Goal: Find specific fact: Find specific fact

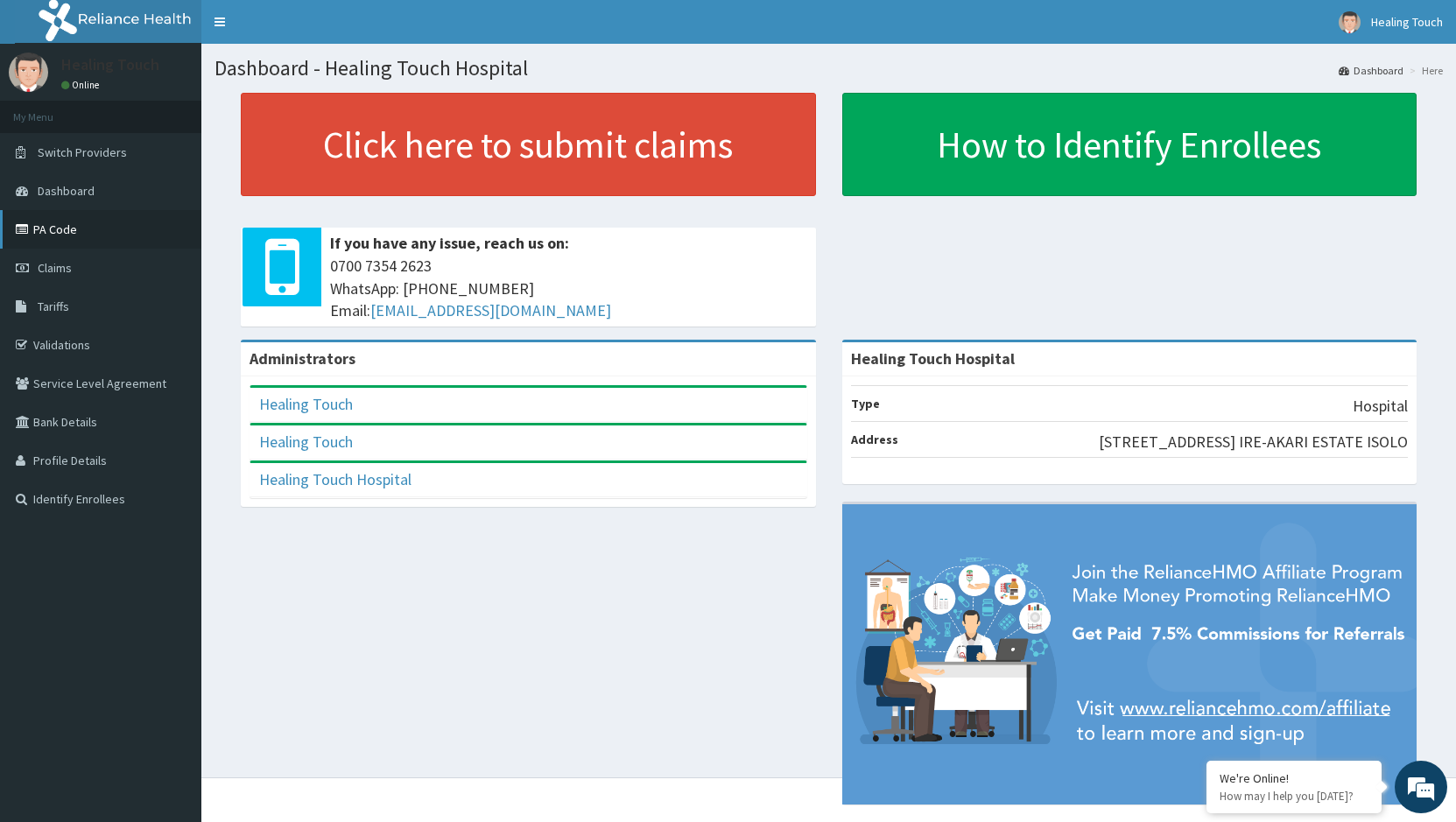
click at [133, 233] on link "PA Code" at bounding box center [101, 230] width 202 height 39
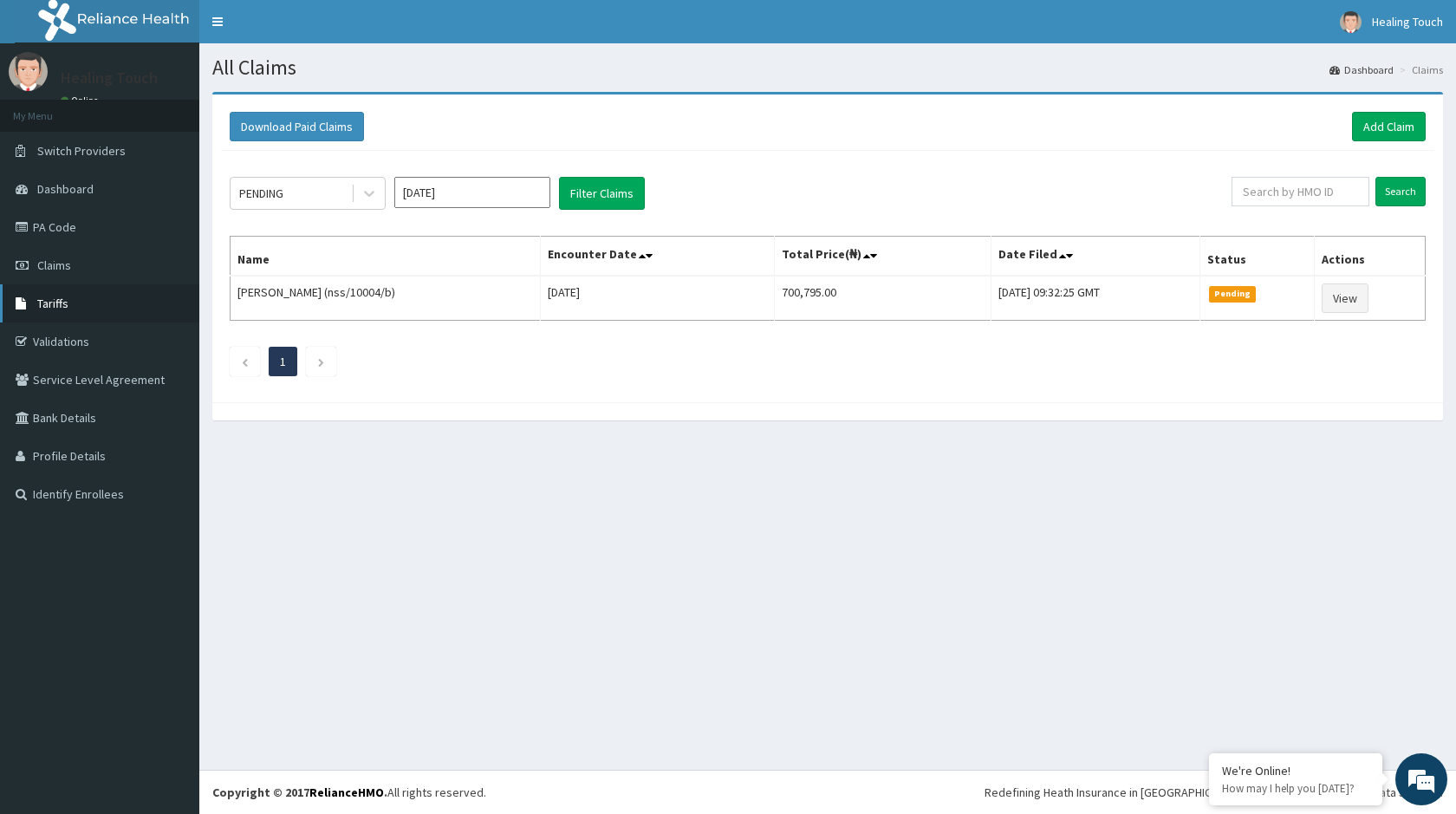
click at [122, 308] on link "Tariffs" at bounding box center [100, 304] width 200 height 39
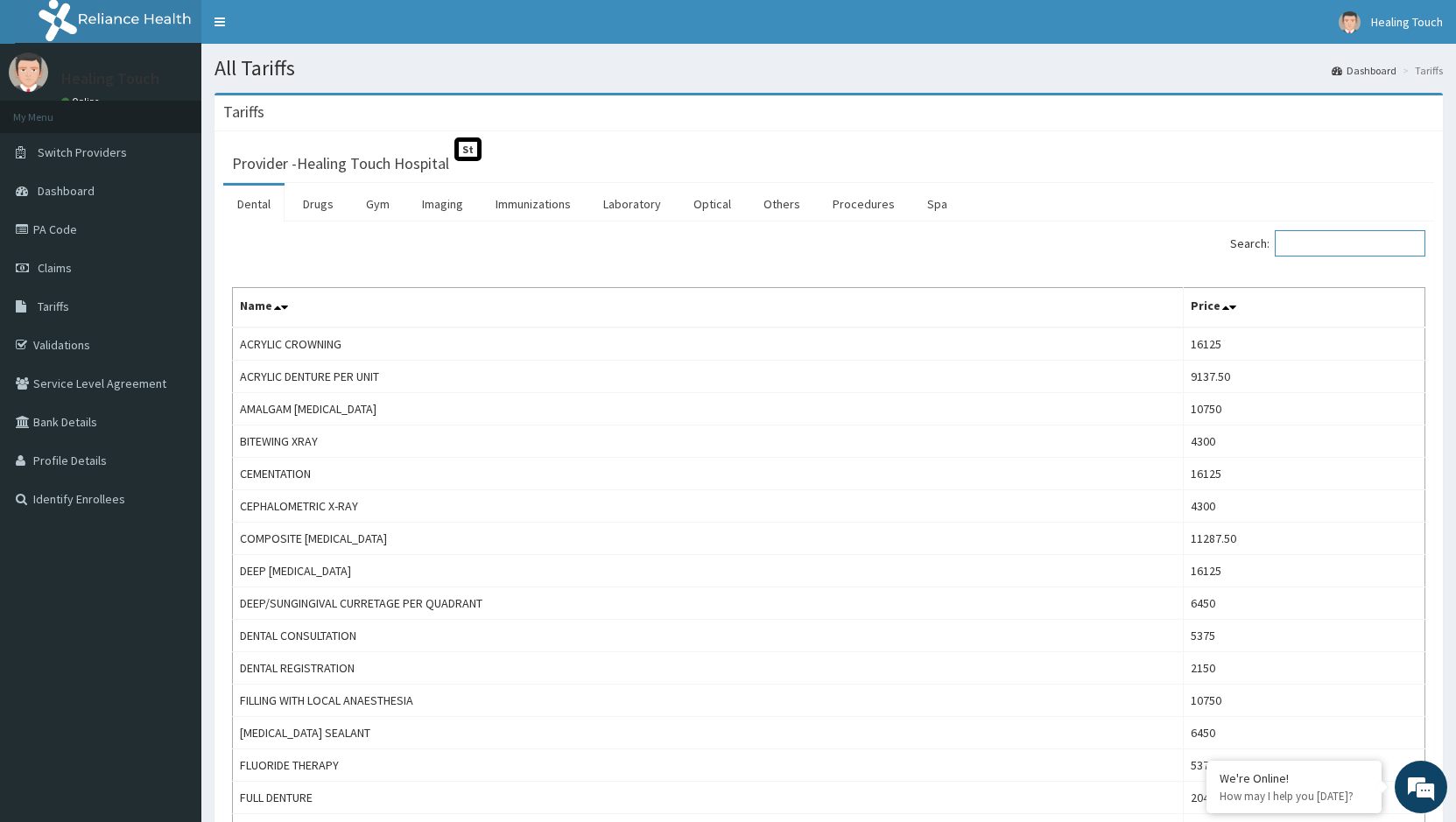
click at [1377, 247] on input "Search:" at bounding box center [1350, 243] width 150 height 27
click at [852, 210] on link "Procedures" at bounding box center [864, 204] width 90 height 37
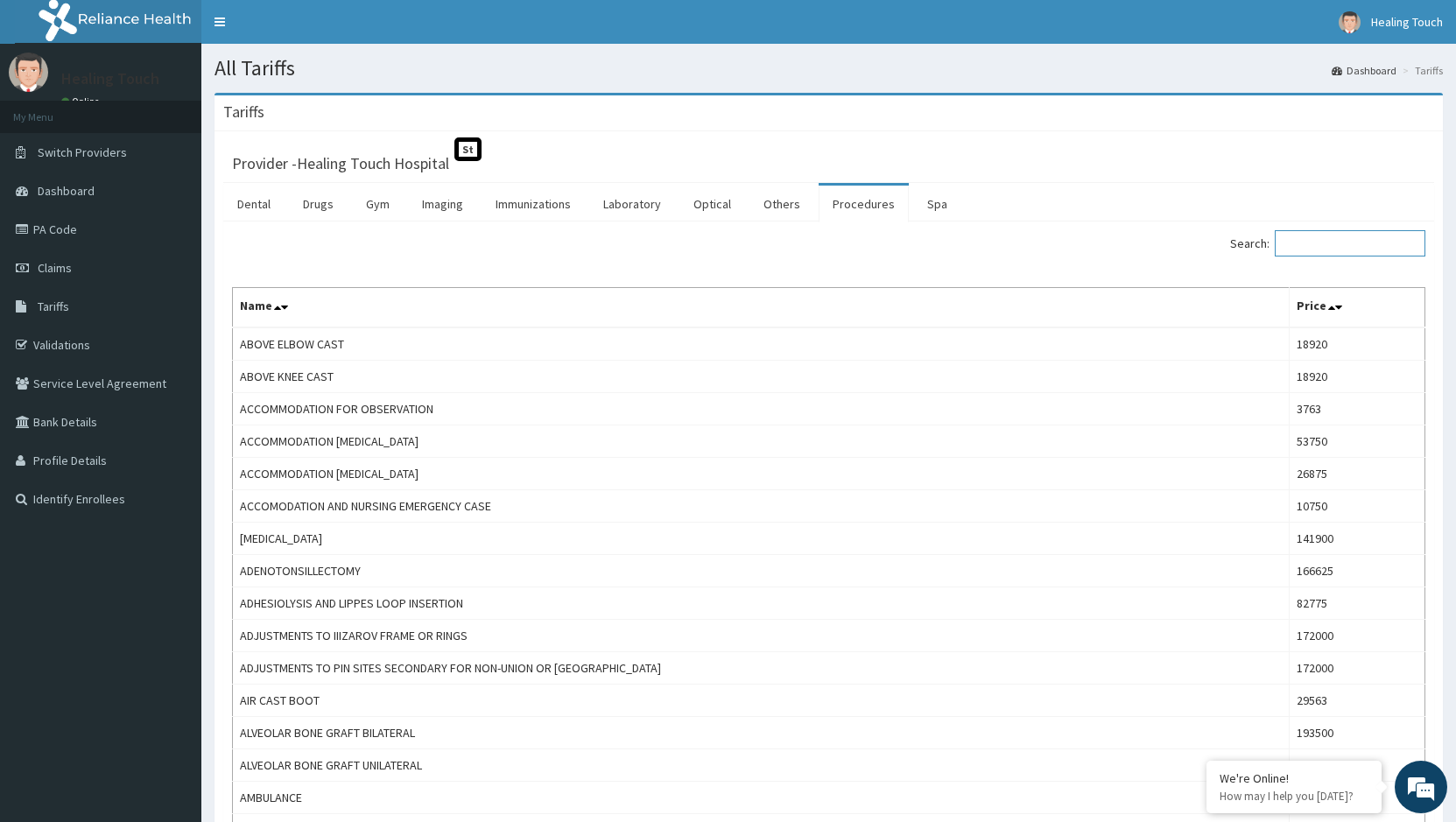
click at [1357, 247] on input "Search:" at bounding box center [1350, 243] width 150 height 27
click at [1350, 234] on input "Search:" at bounding box center [1350, 243] width 150 height 27
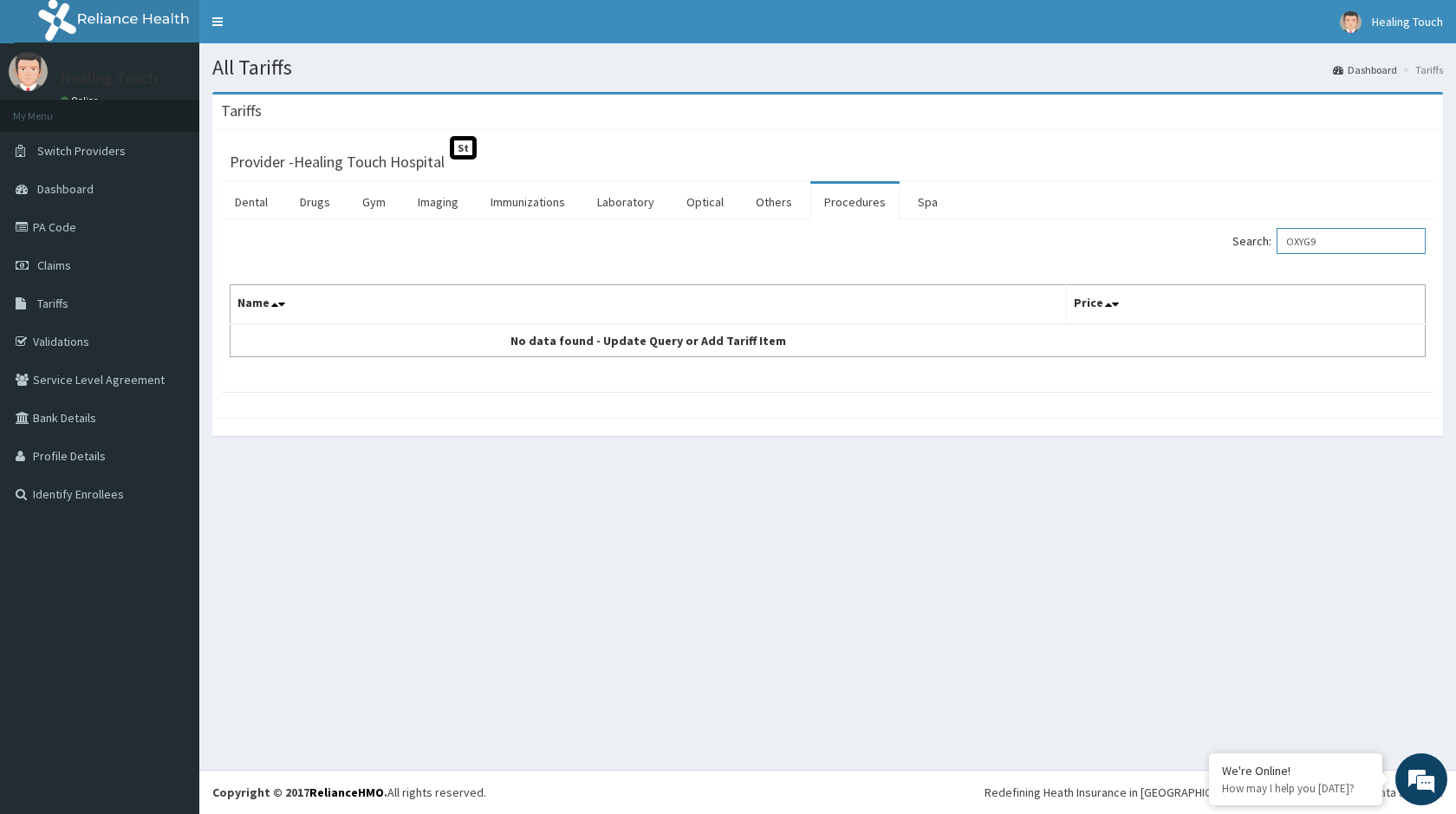
type input "OXYG9"
